Goal: Task Accomplishment & Management: Manage account settings

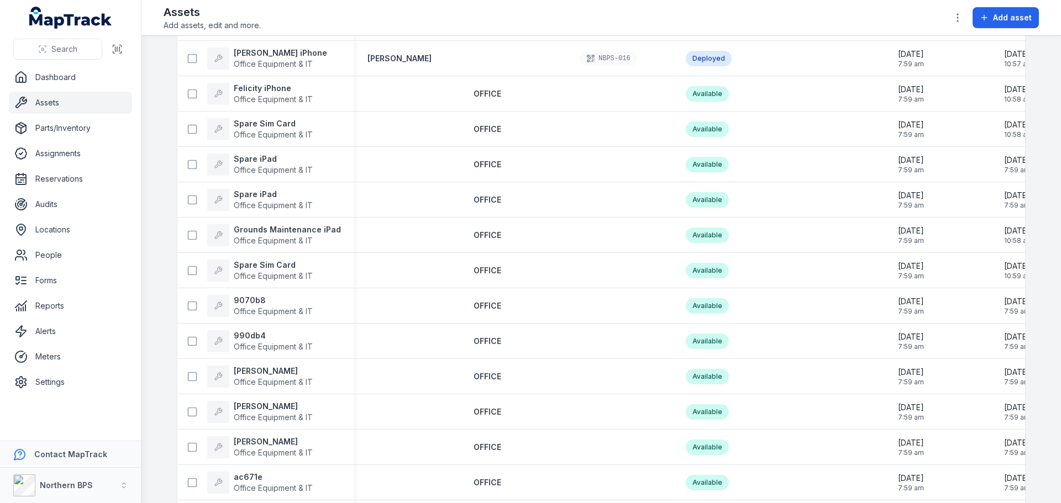
scroll to position [663, 0]
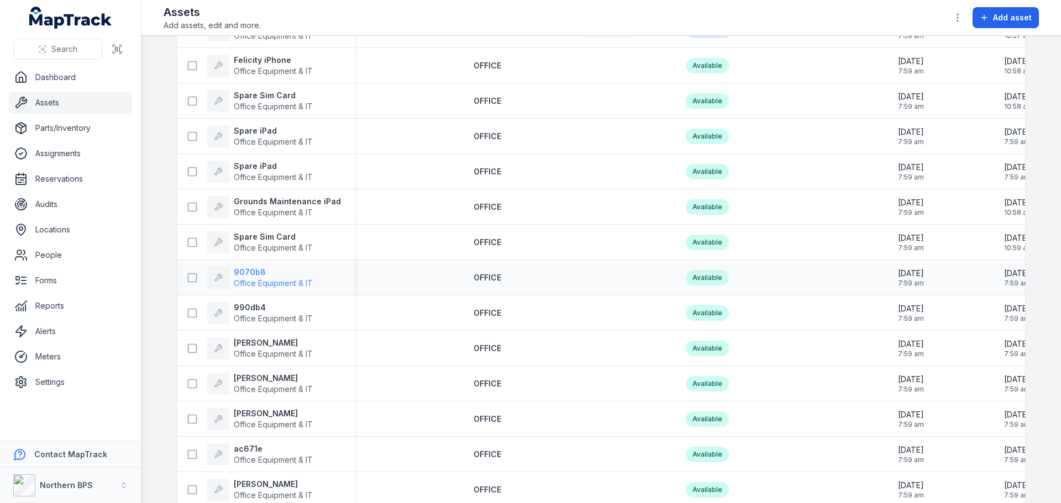
click at [244, 270] on strong "9070b8" at bounding box center [273, 272] width 79 height 11
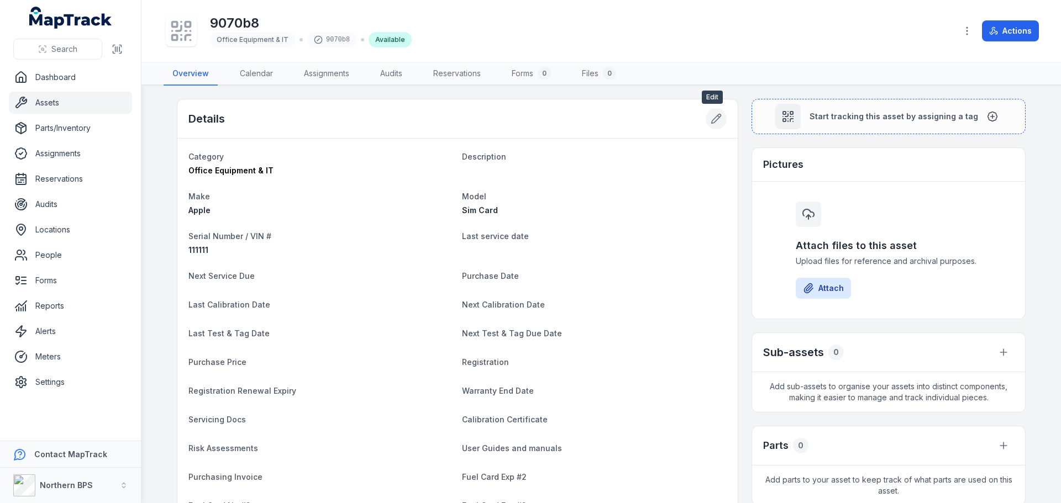
click at [712, 123] on icon at bounding box center [716, 118] width 9 height 9
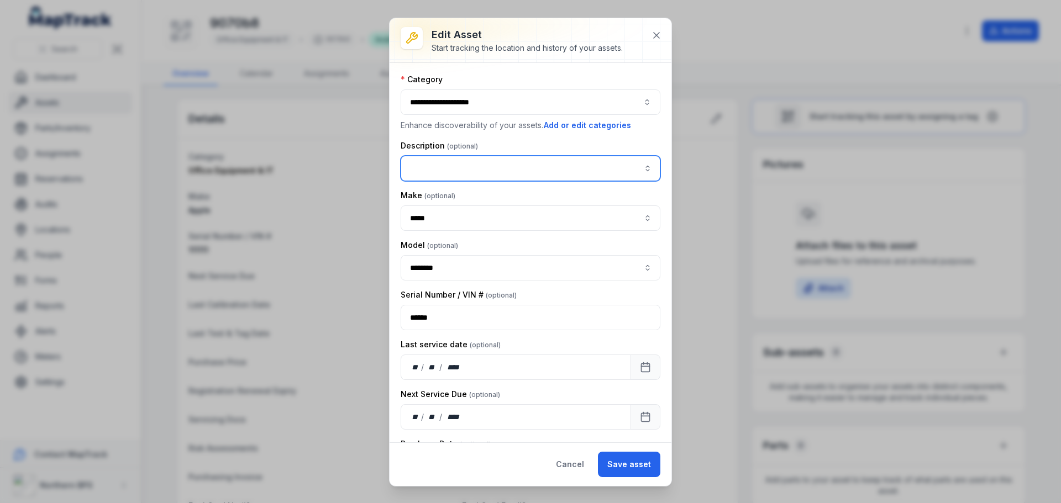
click at [455, 165] on input "asset-edit:description-label" at bounding box center [531, 168] width 260 height 25
click at [450, 243] on div "Spare Sim Card" at bounding box center [526, 249] width 246 height 20
type input "**********"
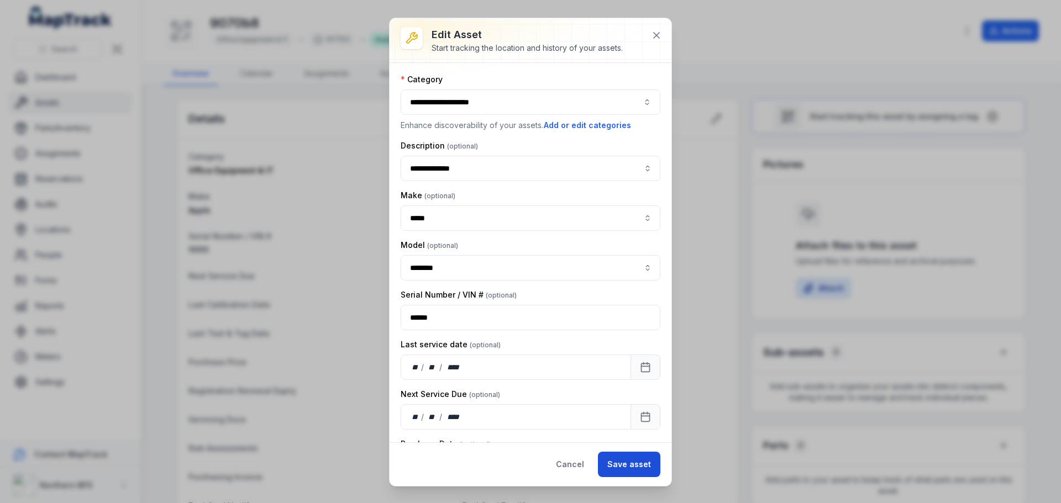
click at [629, 466] on button "Save asset" at bounding box center [629, 464] width 62 height 25
